Goal: Task Accomplishment & Management: Use online tool/utility

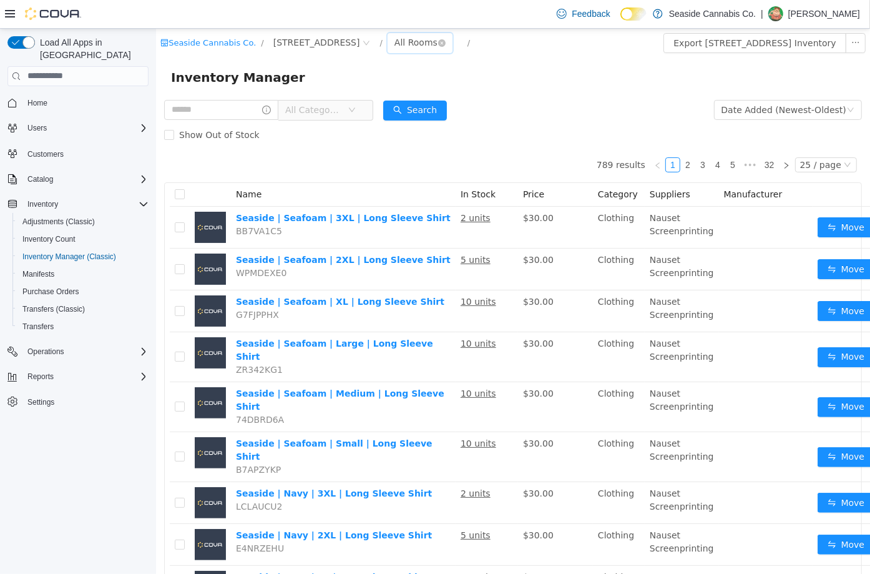
click at [394, 49] on div "All Rooms" at bounding box center [415, 41] width 43 height 19
click at [395, 83] on li "Sales Floor" at bounding box center [408, 87] width 75 height 20
click at [398, 31] on div "Seaside Cannabis Co. / [STREET_ADDRESS] / Sales Floor / Export Sales Floor Inve…" at bounding box center [512, 42] width 714 height 29
click at [397, 41] on div "Sales Floor" at bounding box center [418, 41] width 48 height 19
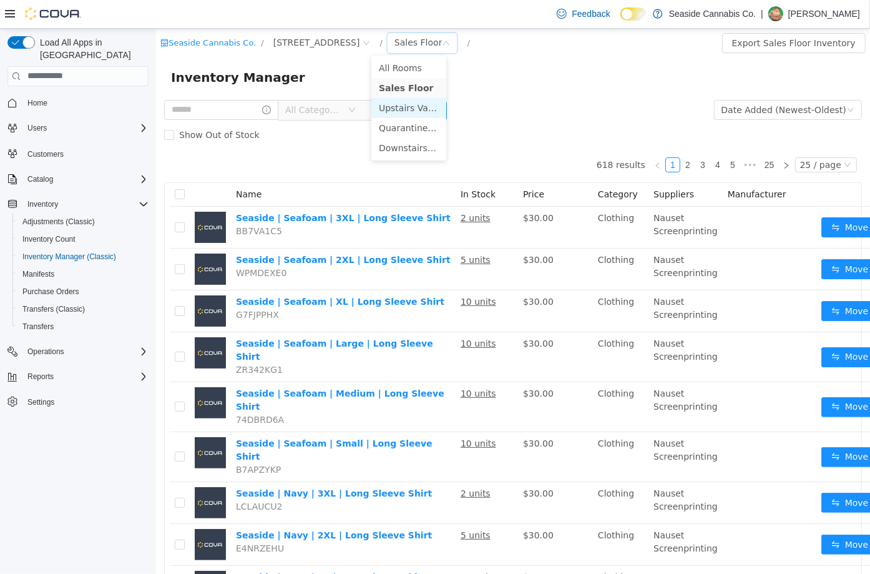
click at [404, 107] on li "Upstairs Vault" at bounding box center [408, 107] width 75 height 20
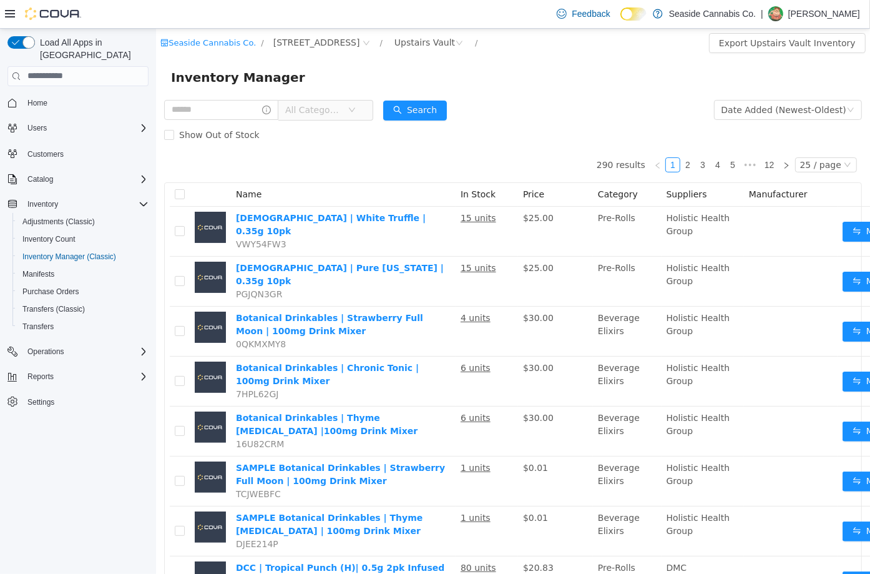
click at [342, 110] on span "All Categories" at bounding box center [313, 109] width 57 height 12
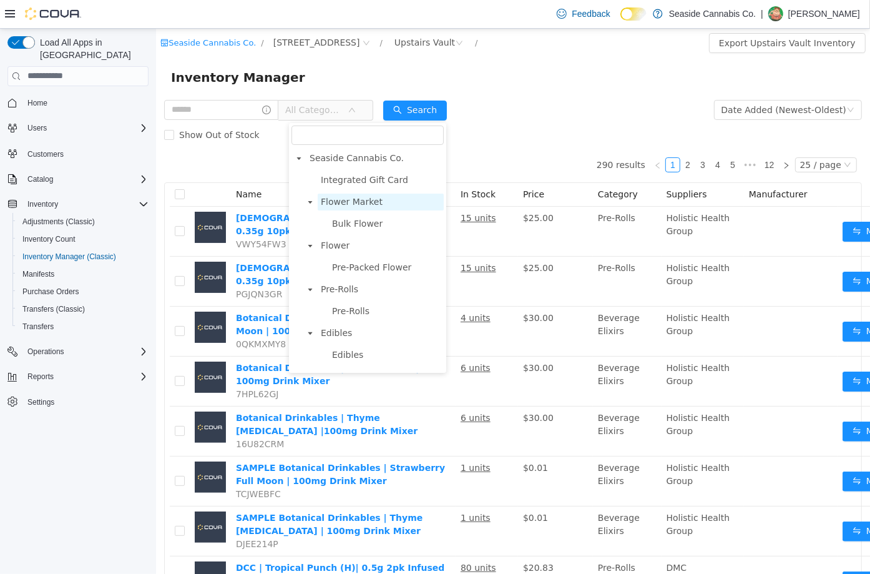
click at [367, 201] on span "Flower Market" at bounding box center [351, 201] width 62 height 10
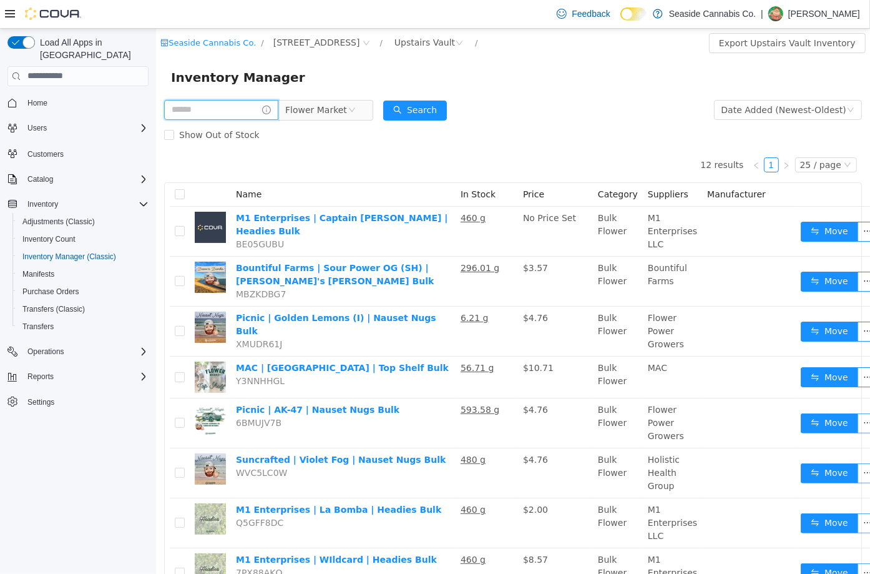
click at [230, 107] on input "text" at bounding box center [221, 109] width 114 height 20
type input "****"
click at [445, 106] on button "Search" at bounding box center [427, 110] width 64 height 20
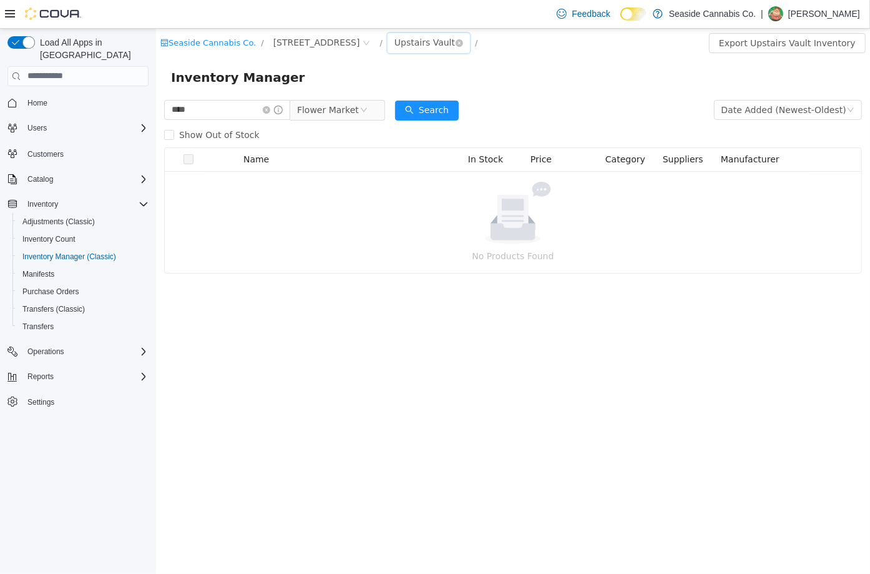
click at [401, 38] on div "Upstairs Vault" at bounding box center [424, 41] width 61 height 19
click at [405, 147] on li "Downstairs Vault" at bounding box center [408, 147] width 75 height 20
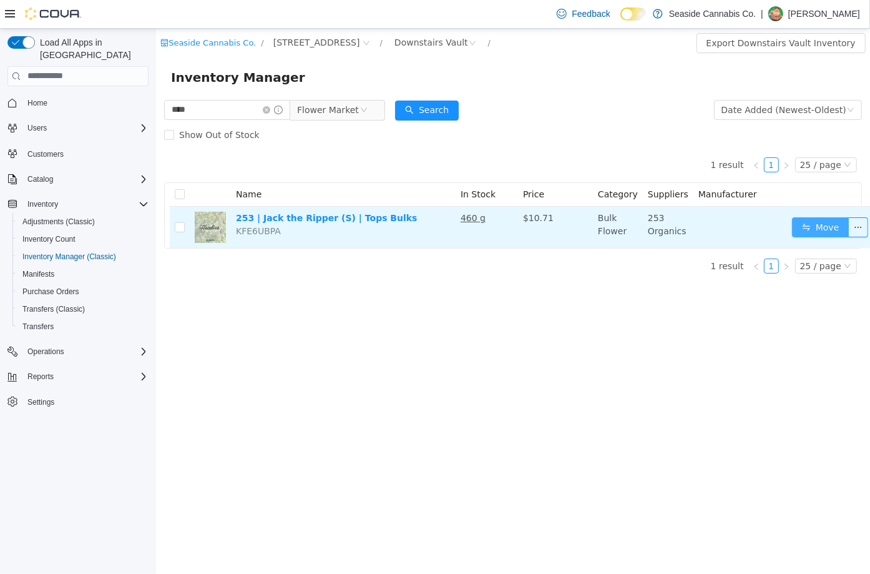
click at [801, 227] on button "Move" at bounding box center [820, 227] width 57 height 20
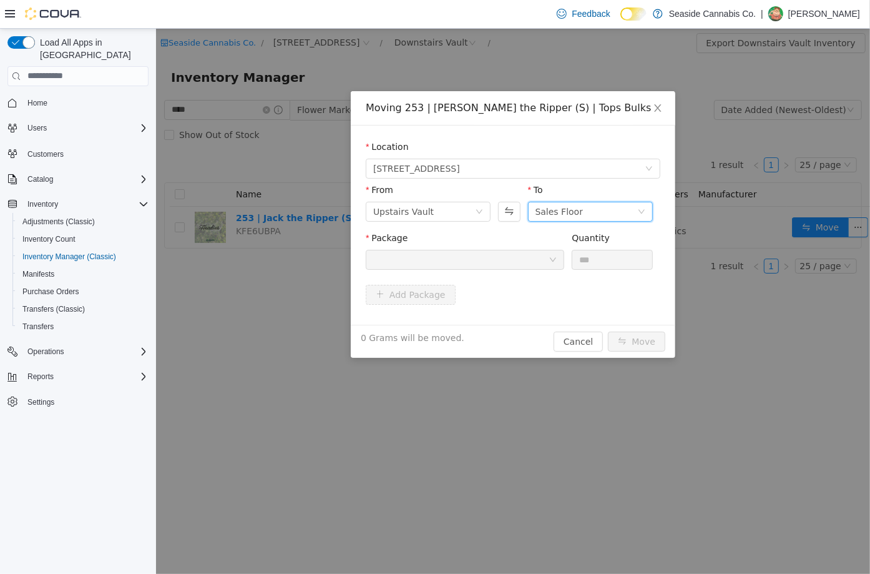
click at [622, 202] on div "Sales Floor" at bounding box center [586, 211] width 102 height 19
click at [585, 267] on li "Upstairs Vault" at bounding box center [590, 276] width 125 height 20
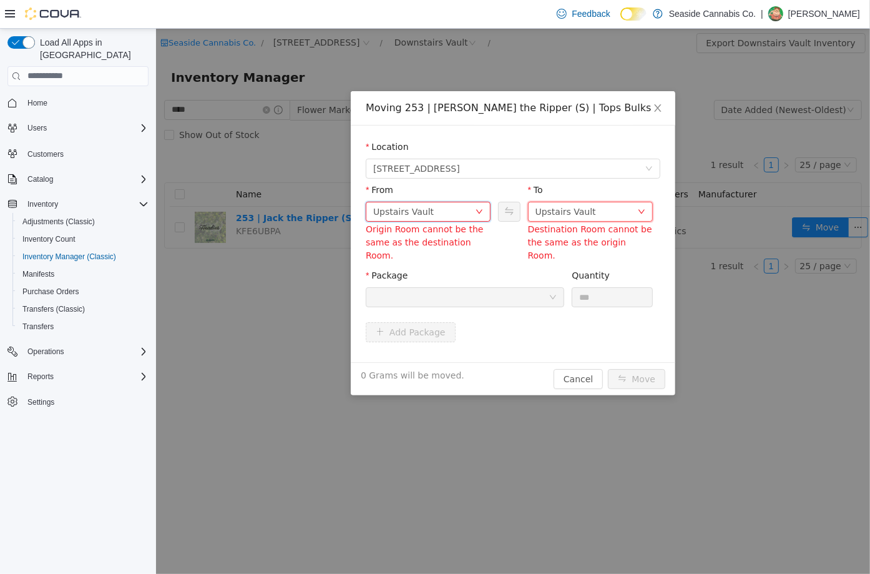
click at [483, 209] on icon "icon: down" at bounding box center [478, 210] width 7 height 7
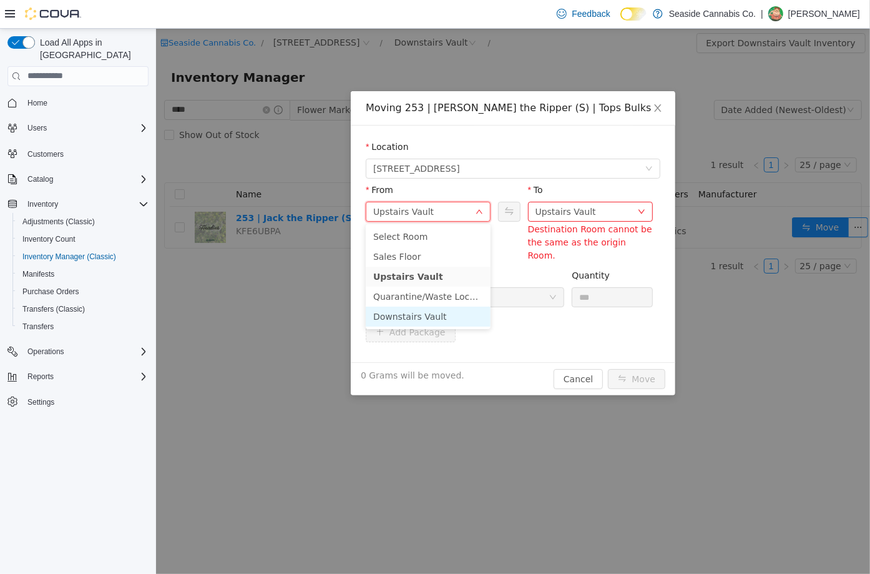
click at [413, 322] on li "Downstairs Vault" at bounding box center [427, 316] width 125 height 20
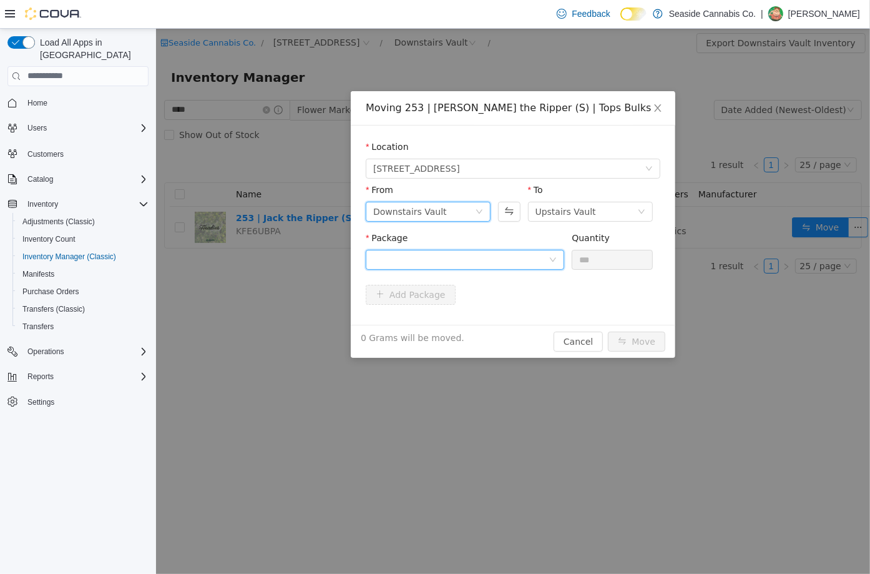
click at [460, 258] on div at bounding box center [460, 259] width 175 height 19
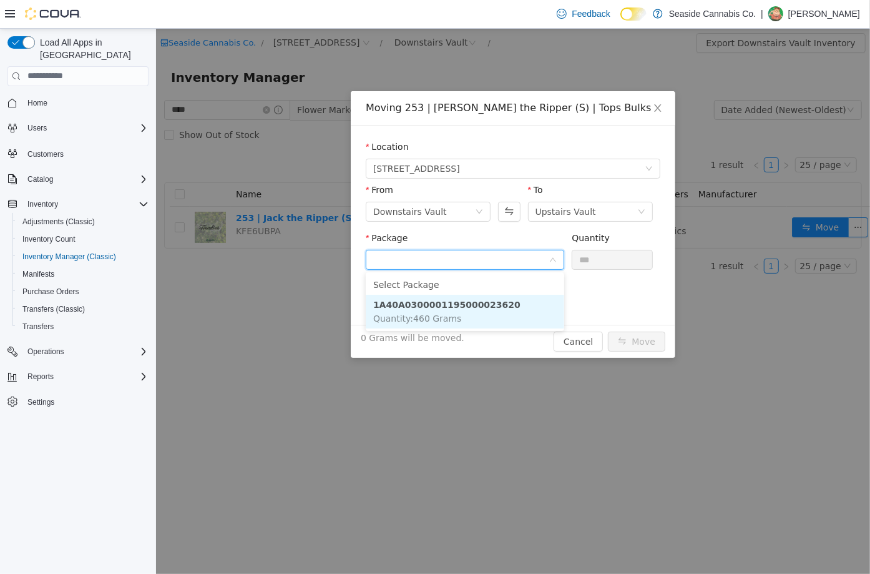
click at [462, 310] on li "1A40A0300001195000023620 Quantity : 460 Grams" at bounding box center [464, 311] width 199 height 34
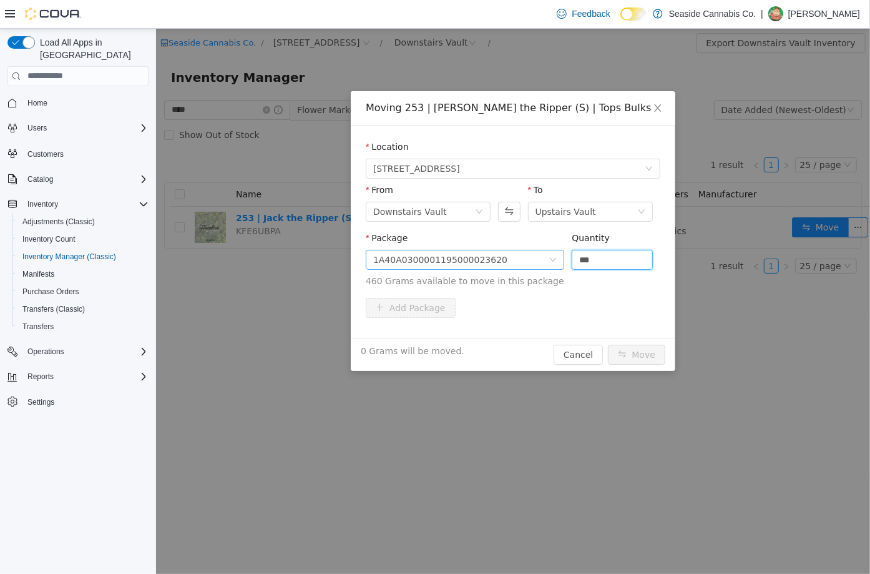
drag, startPoint x: 606, startPoint y: 255, endPoint x: 540, endPoint y: 250, distance: 66.4
click at [540, 250] on span "Package 1A40A0300001195000023620 Quantity *** 460 Grams available to move in th…" at bounding box center [512, 259] width 295 height 55
type input "*****"
click at [646, 353] on button "Move" at bounding box center [636, 354] width 57 height 20
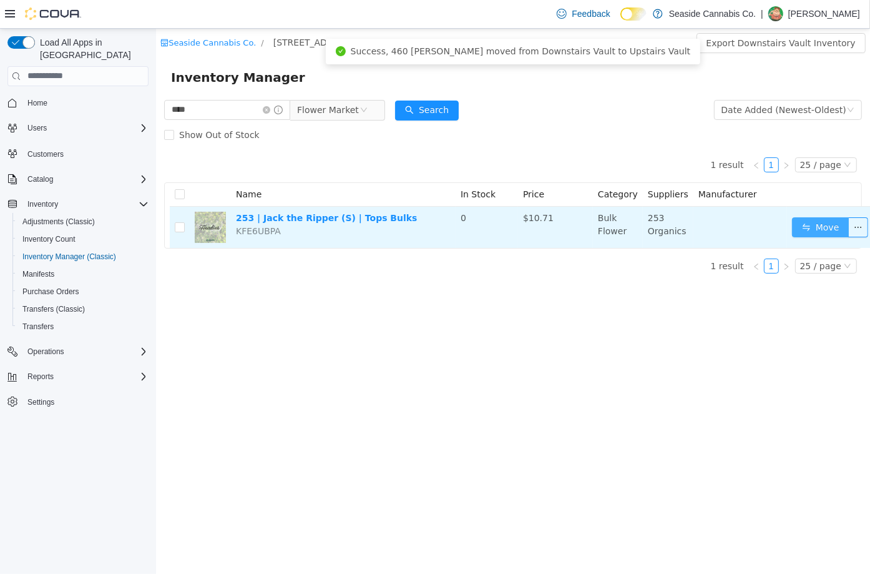
click at [802, 217] on button "Move" at bounding box center [820, 227] width 57 height 20
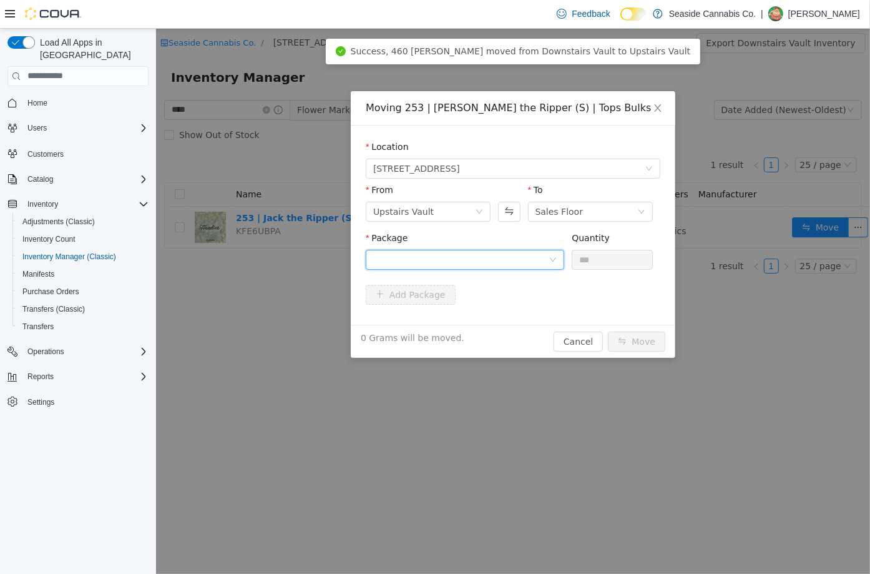
click at [536, 257] on div at bounding box center [460, 259] width 175 height 19
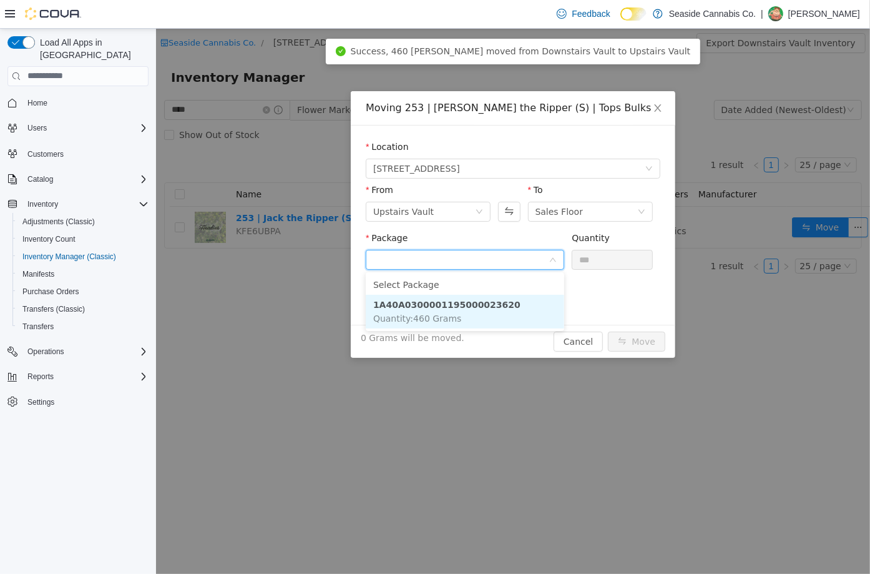
click at [512, 310] on li "1A40A0300001195000023620 Quantity : 460 Grams" at bounding box center [464, 311] width 199 height 34
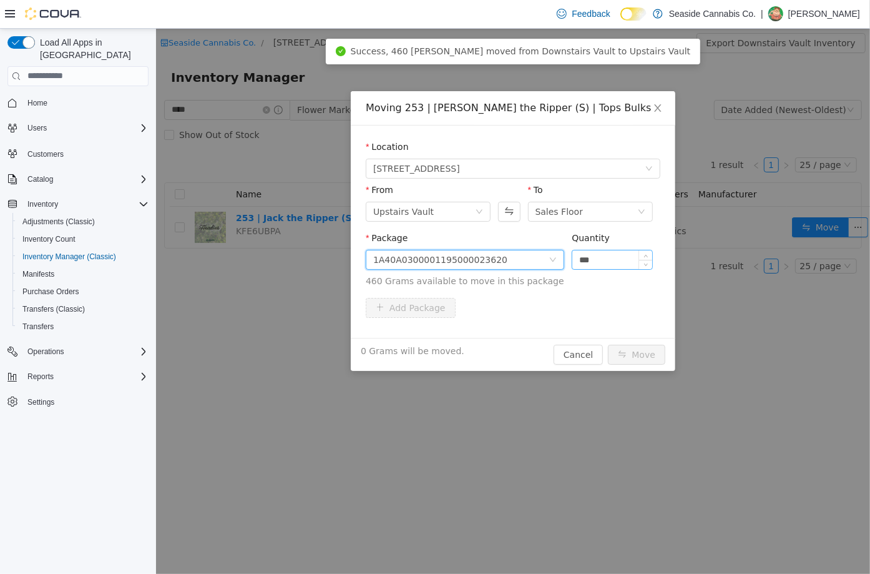
click at [604, 257] on input "***" at bounding box center [612, 259] width 80 height 19
type input "*"
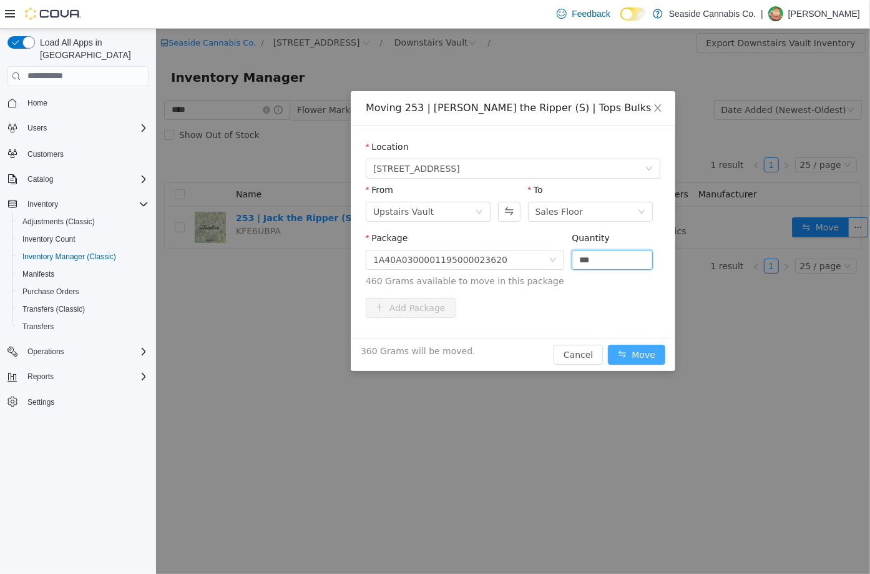
type input "*****"
click at [639, 350] on button "Move" at bounding box center [636, 354] width 57 height 20
